Goal: Task Accomplishment & Management: Complete application form

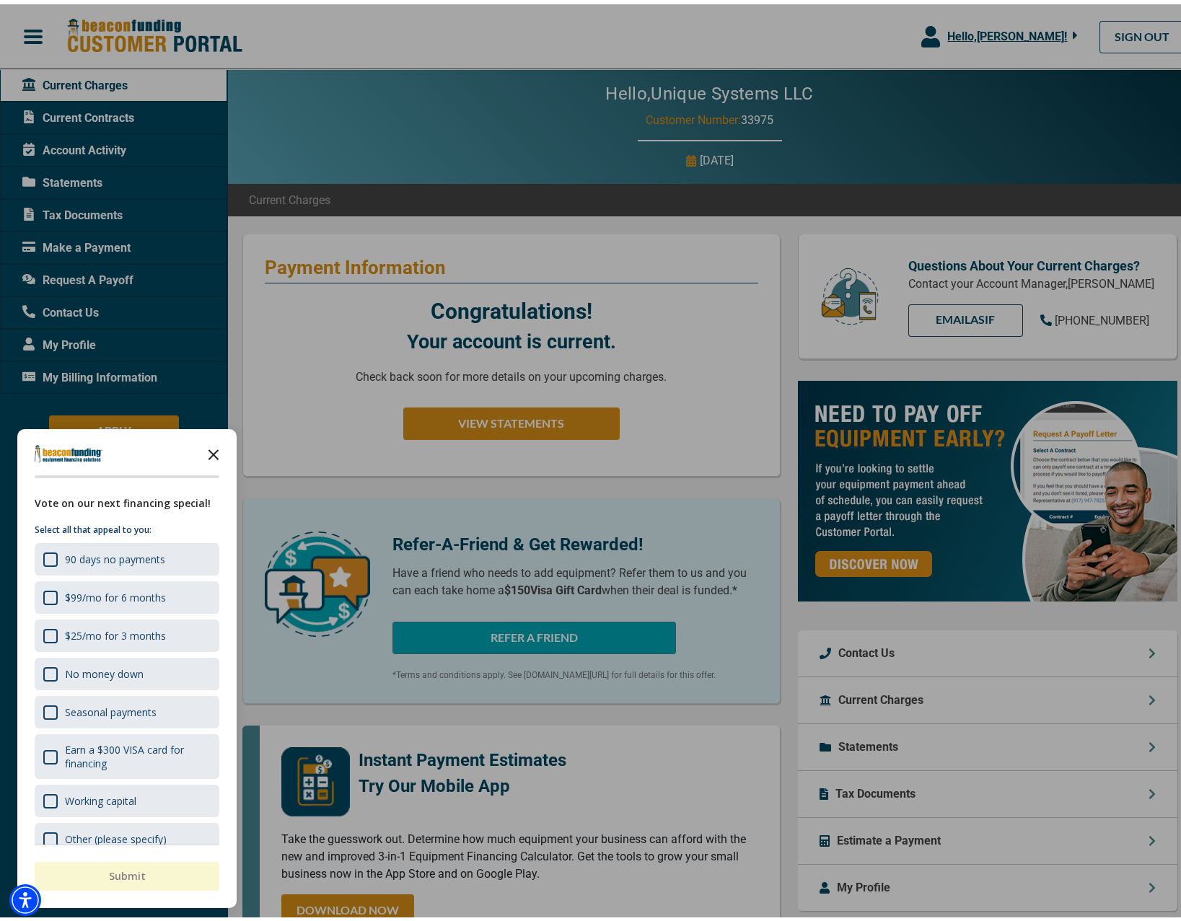
click at [217, 447] on polygon "Close the survey" at bounding box center [214, 450] width 11 height 11
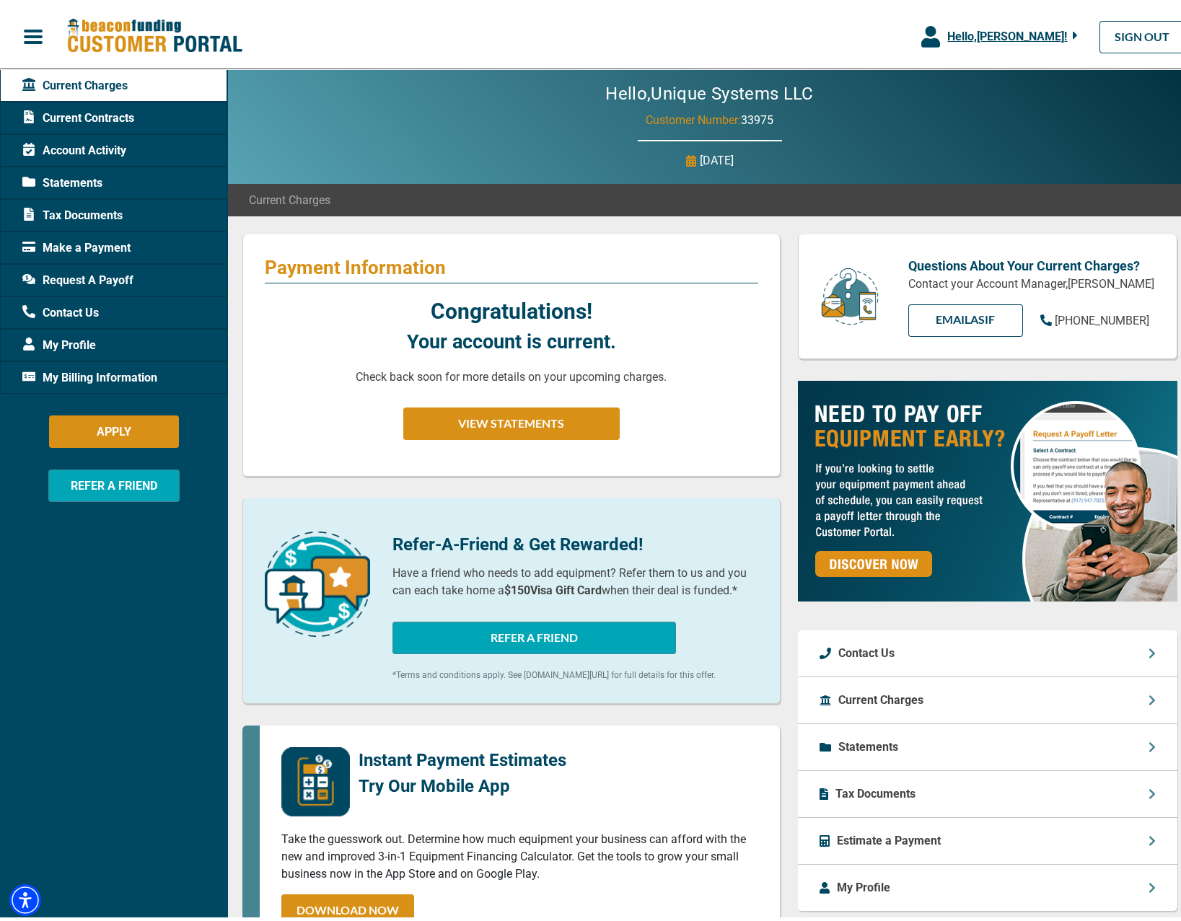
click at [117, 281] on span "Request A Payoff" at bounding box center [77, 276] width 111 height 17
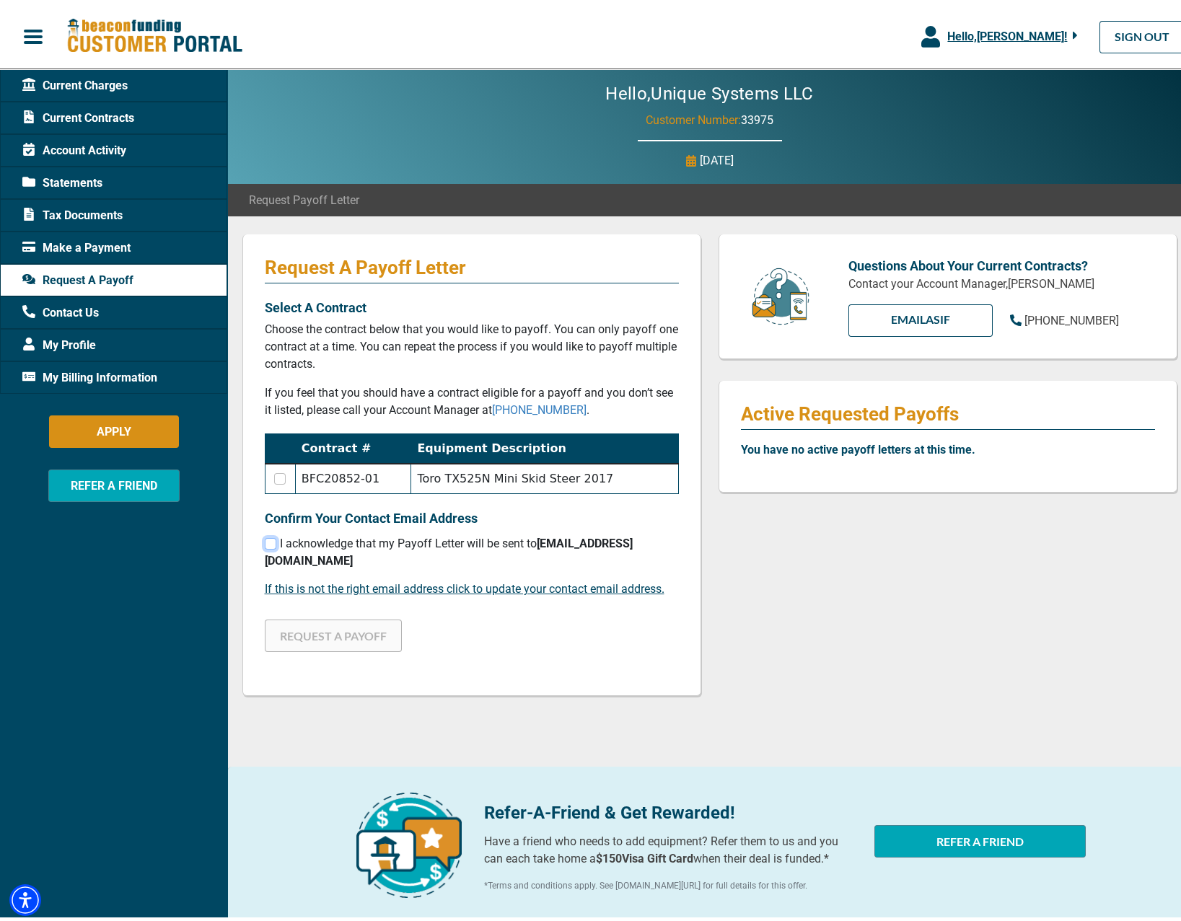
click at [266, 538] on input "checkbox" at bounding box center [271, 540] width 12 height 12
checkbox input "true"
click at [59, 245] on span "Make a Payment" at bounding box center [76, 243] width 108 height 17
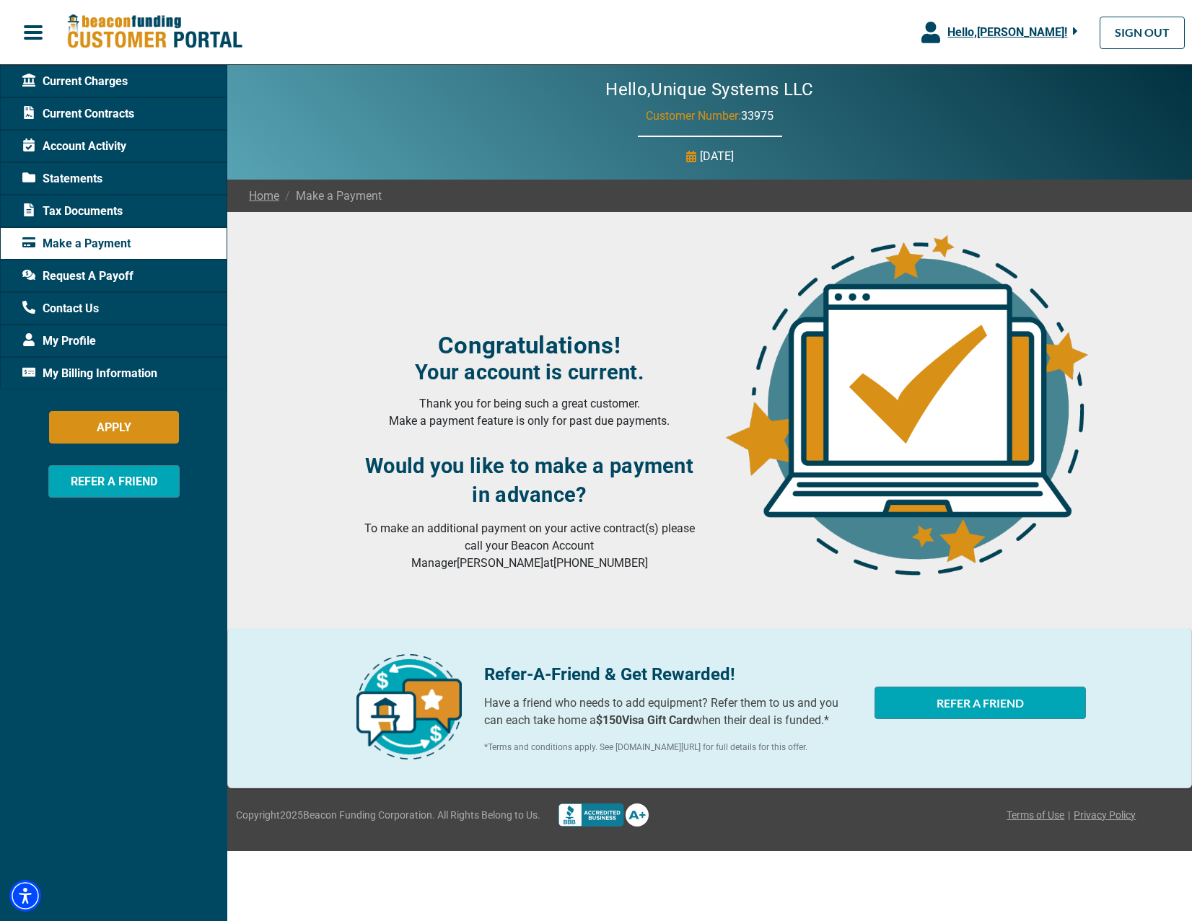
click at [65, 180] on span "Statements" at bounding box center [62, 178] width 80 height 17
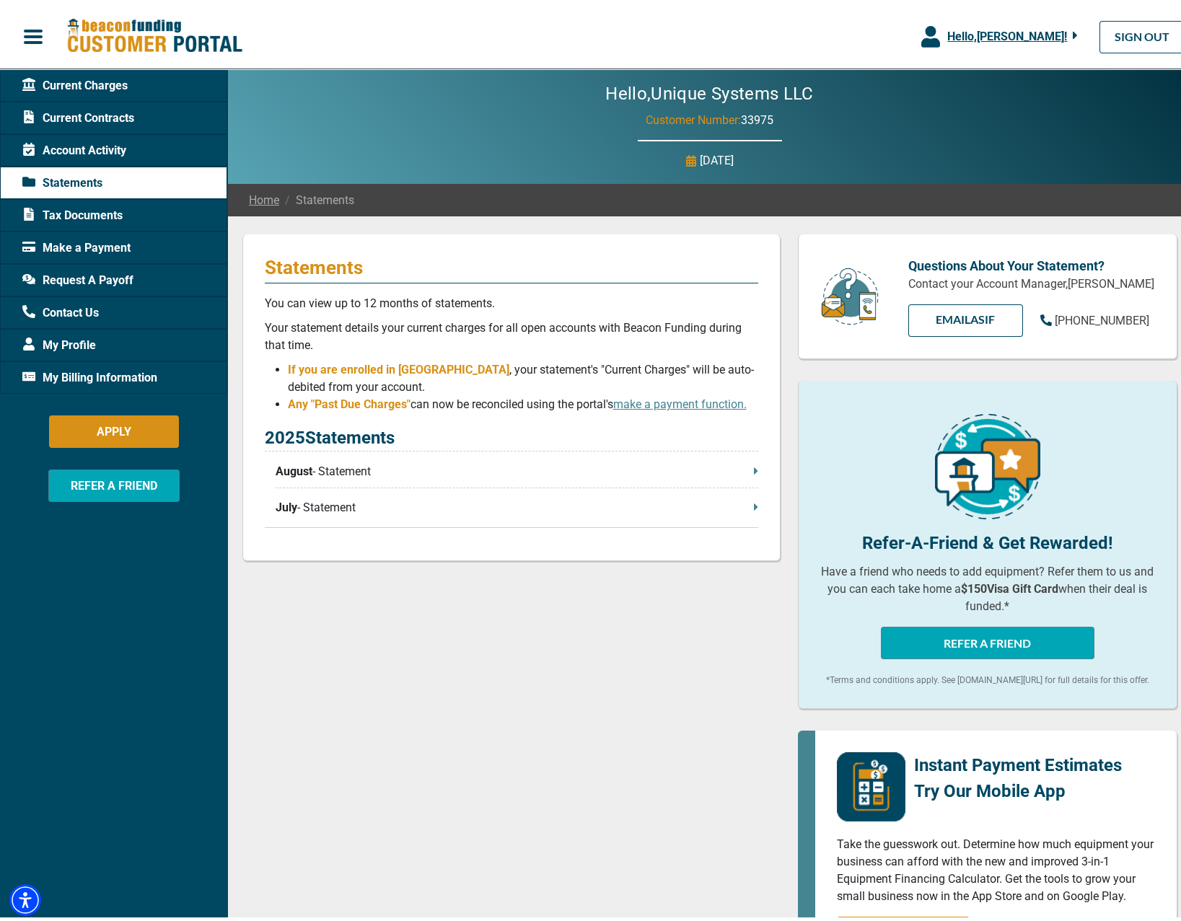
click at [696, 468] on p "August - Statement" at bounding box center [517, 467] width 483 height 17
drag, startPoint x: 102, startPoint y: 261, endPoint x: 104, endPoint y: 268, distance: 7.4
click at [102, 262] on div "Request A Payoff" at bounding box center [113, 276] width 227 height 32
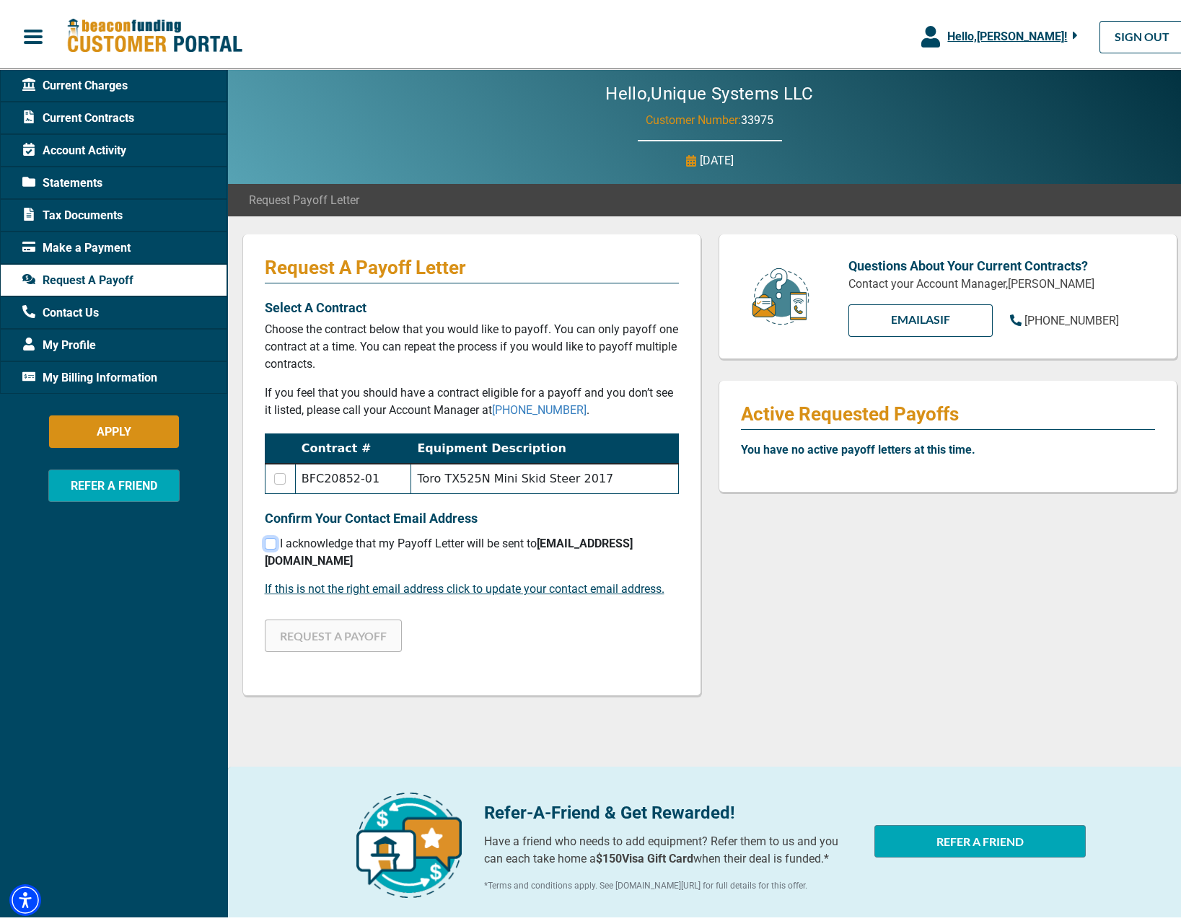
click at [265, 542] on input "checkbox" at bounding box center [271, 540] width 12 height 12
checkbox input "true"
click at [277, 473] on input "checkbox" at bounding box center [280, 475] width 12 height 12
checkbox input "true"
click at [361, 615] on button "REQUEST A PAYOFF" at bounding box center [333, 631] width 137 height 32
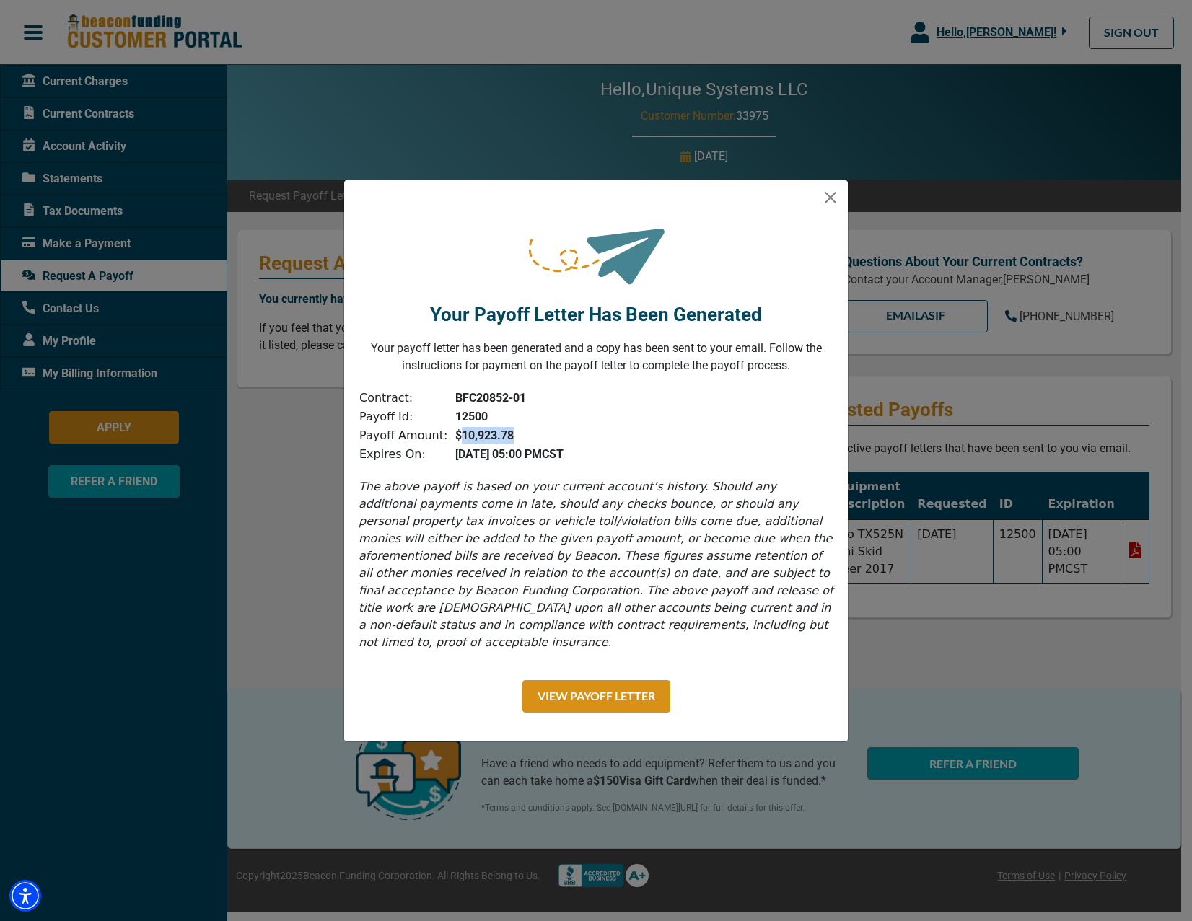
drag, startPoint x: 450, startPoint y: 443, endPoint x: 508, endPoint y: 443, distance: 57.7
click at [508, 443] on td "$10,923.78" at bounding box center [506, 435] width 116 height 19
